Goal: Navigation & Orientation: Find specific page/section

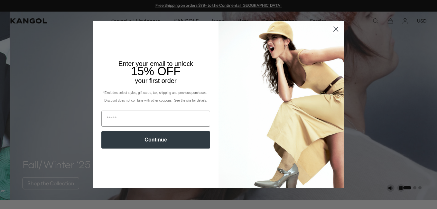
click at [333, 27] on circle "Close dialog" at bounding box center [335, 29] width 11 height 11
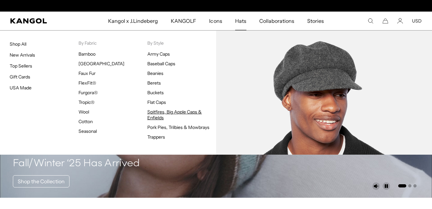
scroll to position [0, 133]
click at [163, 112] on link "Spitfires, Big Apple Caps & Enfields" at bounding box center [174, 115] width 55 height 12
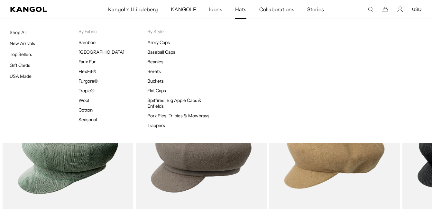
scroll to position [0, 133]
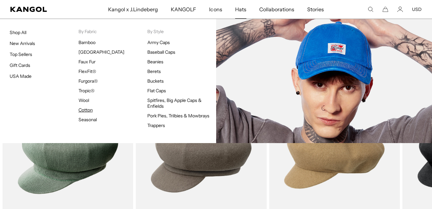
click at [86, 109] on link "Cotton" at bounding box center [85, 110] width 14 height 6
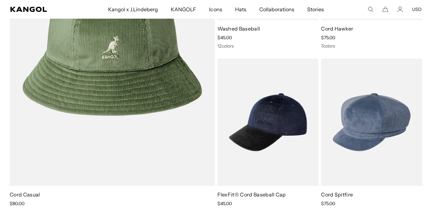
scroll to position [0, 133]
